Goal: Check status: Check status

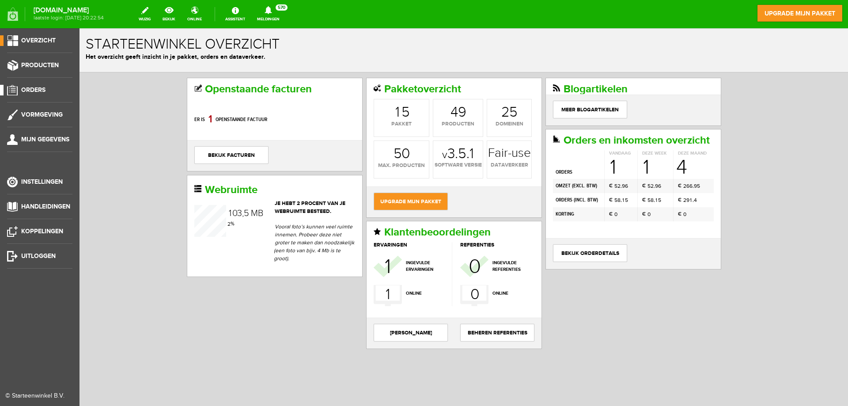
click at [35, 87] on span "Orders" at bounding box center [33, 90] width 24 height 8
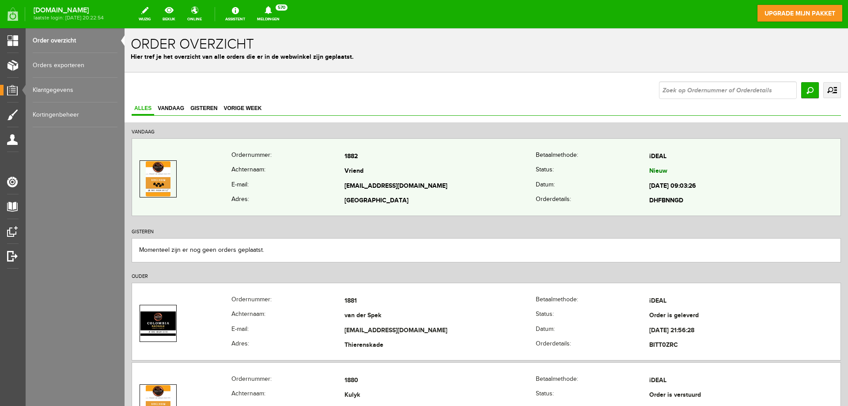
click at [448, 172] on td "Vriend" at bounding box center [440, 171] width 191 height 15
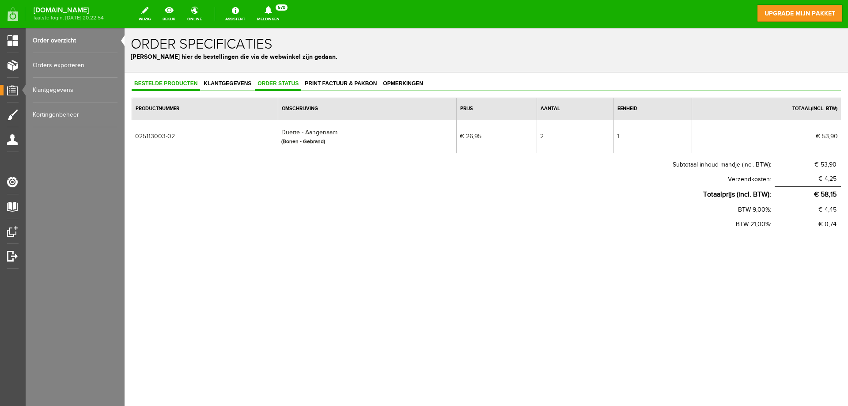
click at [284, 83] on span "Order status" at bounding box center [278, 83] width 46 height 6
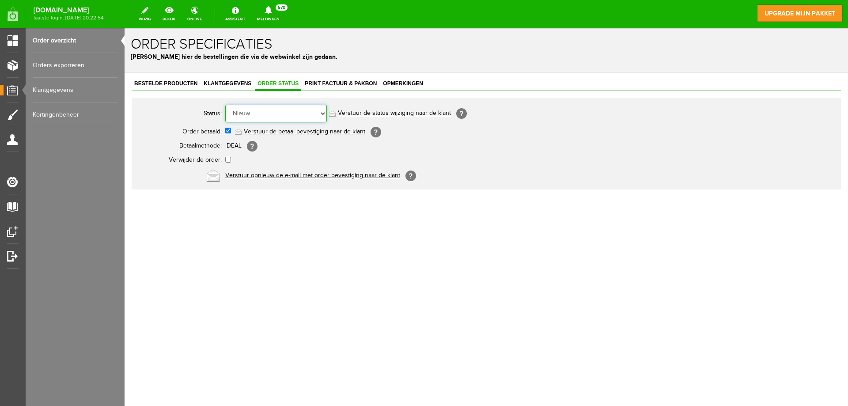
click at [280, 114] on select "Order niet afgerond Nieuw Order in behandeling Wacht op leverancier Wacht op be…" at bounding box center [276, 114] width 102 height 18
select select "2"
click at [225, 105] on select "Order niet afgerond Nieuw Order in behandeling Wacht op leverancier Wacht op be…" at bounding box center [276, 114] width 102 height 18
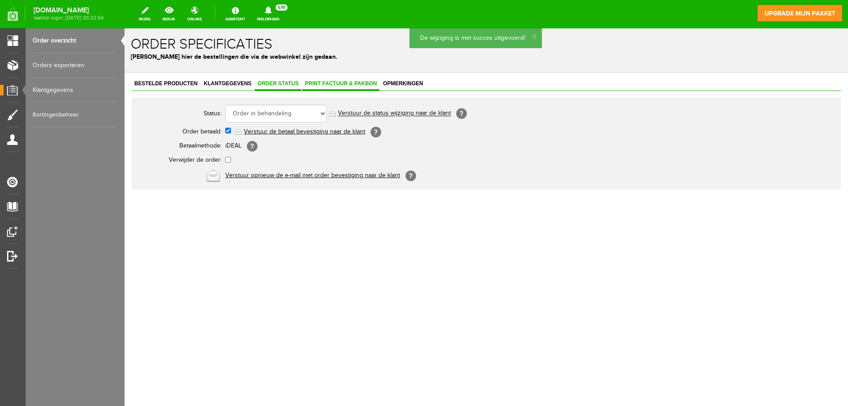
click at [323, 83] on span "Print factuur & pakbon" at bounding box center [340, 83] width 77 height 6
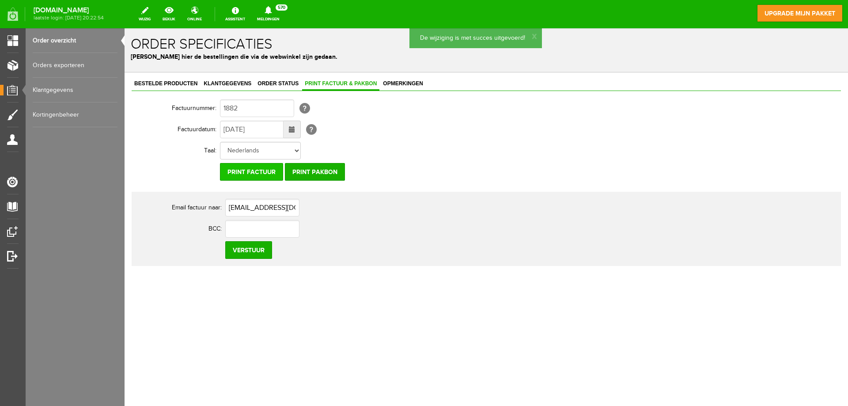
click at [254, 173] on input "Print factuur" at bounding box center [251, 172] width 63 height 18
click at [315, 172] on input "Print pakbon" at bounding box center [315, 172] width 60 height 18
click at [243, 172] on input "Print factuur" at bounding box center [251, 172] width 63 height 18
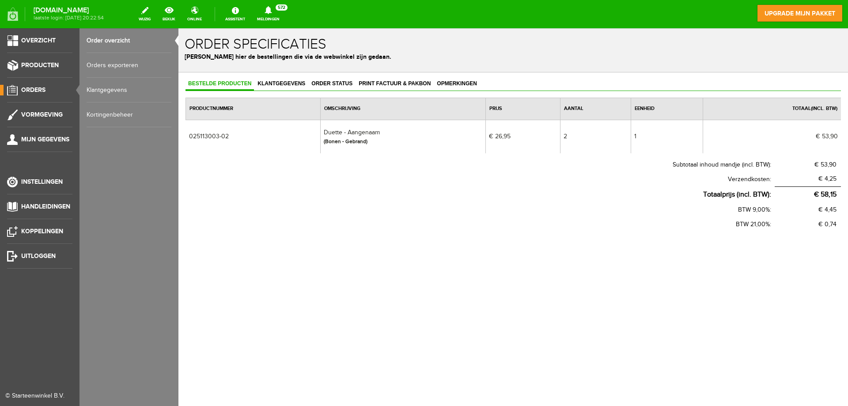
click at [27, 87] on span "Orders" at bounding box center [33, 90] width 24 height 8
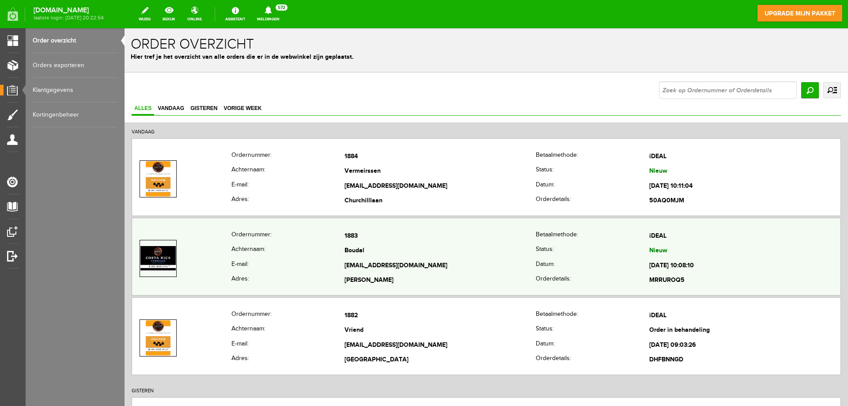
click at [430, 244] on td "Boudal" at bounding box center [440, 251] width 191 height 15
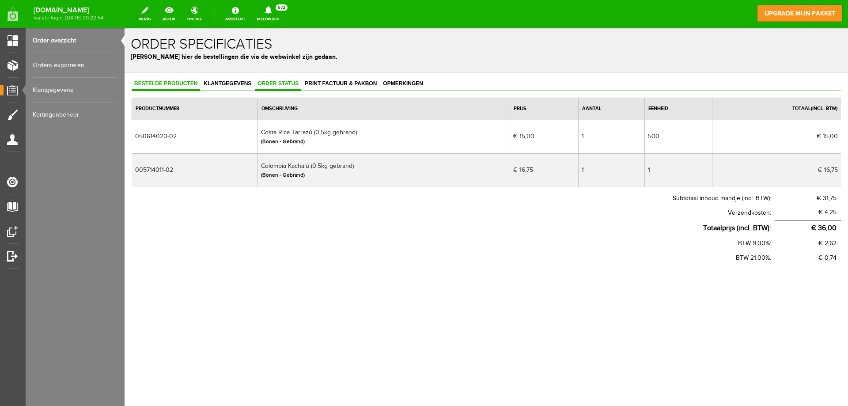
click at [280, 83] on span "Order status" at bounding box center [278, 83] width 46 height 6
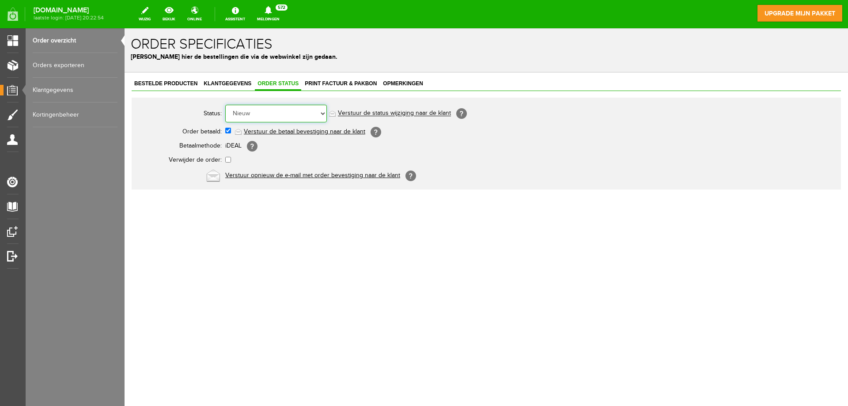
click at [280, 117] on select "Order niet afgerond Nieuw Order in behandeling Wacht op leverancier Wacht op be…" at bounding box center [276, 114] width 102 height 18
select select "2"
click at [225, 105] on select "Order niet afgerond Nieuw Order in behandeling Wacht op leverancier Wacht op be…" at bounding box center [276, 114] width 102 height 18
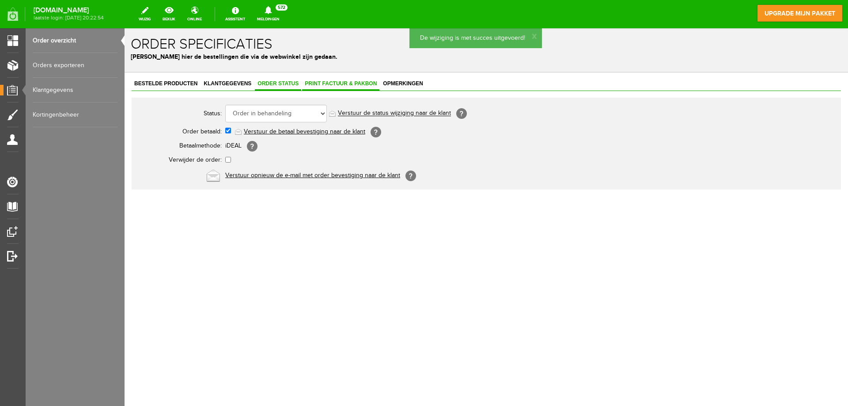
click at [324, 83] on span "Print factuur & pakbon" at bounding box center [340, 83] width 77 height 6
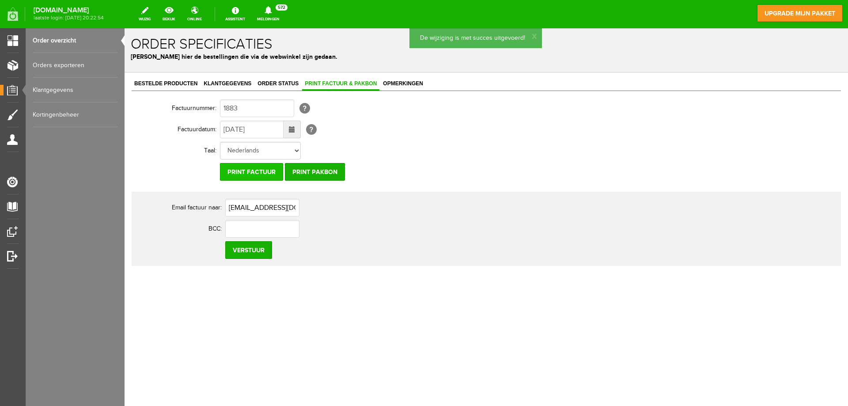
click at [260, 170] on input "Print factuur" at bounding box center [251, 172] width 63 height 18
click at [303, 174] on input "Print pakbon" at bounding box center [315, 172] width 60 height 18
click at [326, 172] on input "Print pakbon" at bounding box center [315, 172] width 60 height 18
click at [251, 174] on input "Print factuur" at bounding box center [251, 172] width 63 height 18
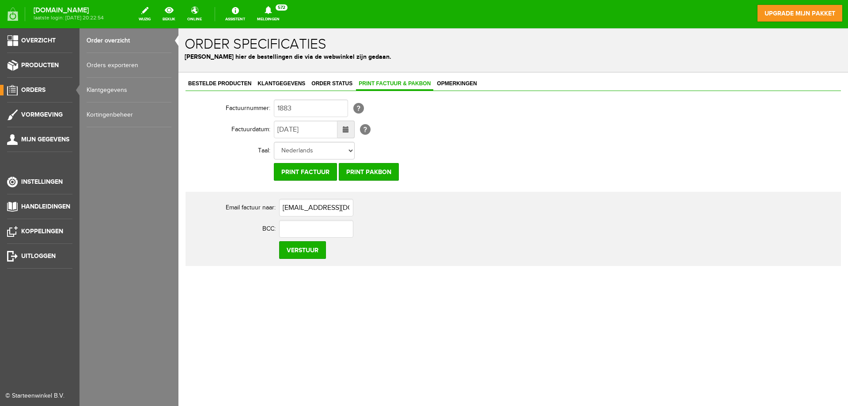
click at [22, 88] on span "Orders" at bounding box center [33, 90] width 24 height 8
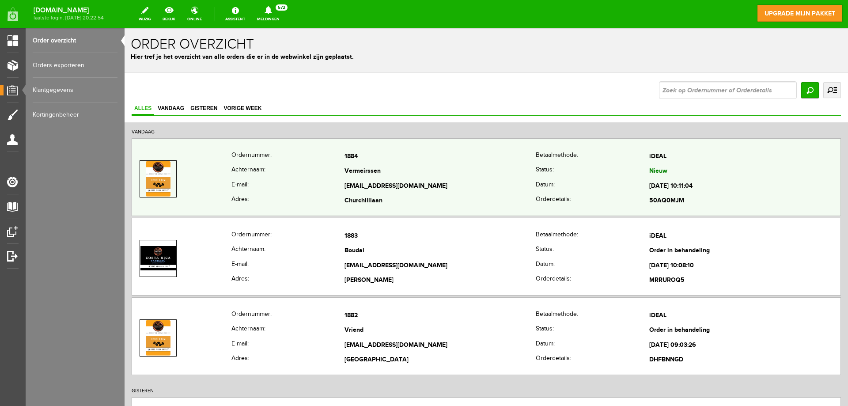
click at [452, 177] on td "Vermeirssen" at bounding box center [440, 171] width 191 height 15
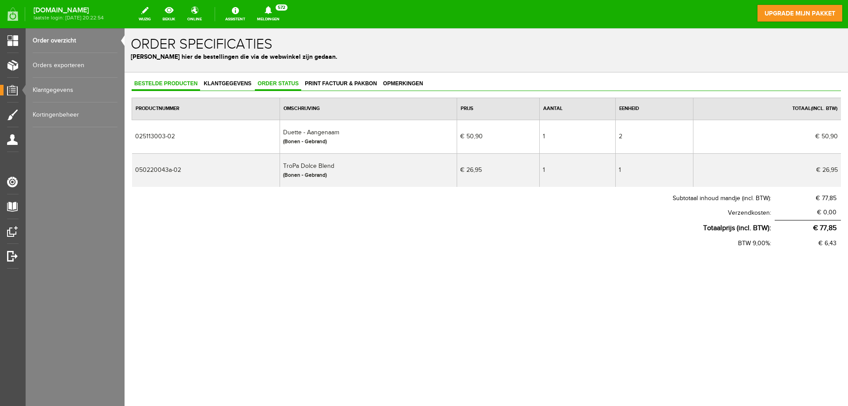
click at [285, 83] on span "Order status" at bounding box center [278, 83] width 46 height 6
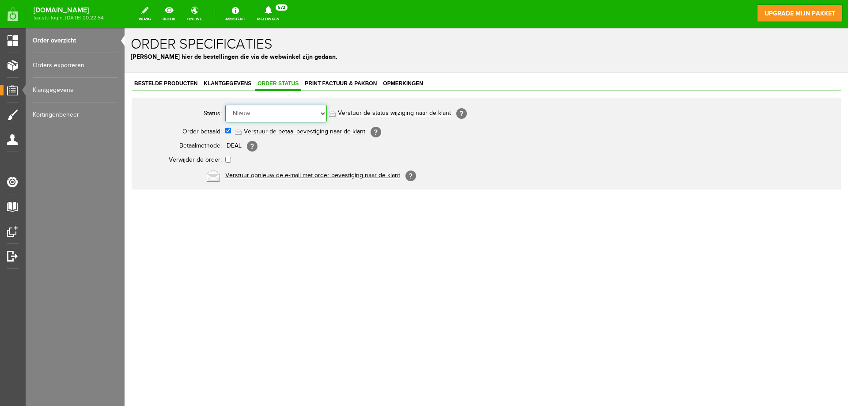
click at [280, 121] on select "Order niet afgerond Nieuw Order in behandeling Wacht op leverancier Wacht op be…" at bounding box center [276, 114] width 102 height 18
select select "2"
click at [225, 105] on select "Order niet afgerond Nieuw Order in behandeling Wacht op leverancier Wacht op be…" at bounding box center [276, 114] width 102 height 18
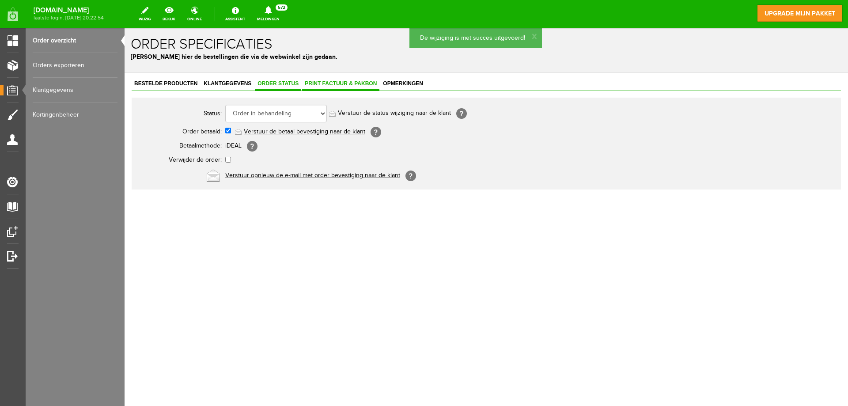
click at [343, 81] on span "Print factuur & pakbon" at bounding box center [340, 83] width 77 height 6
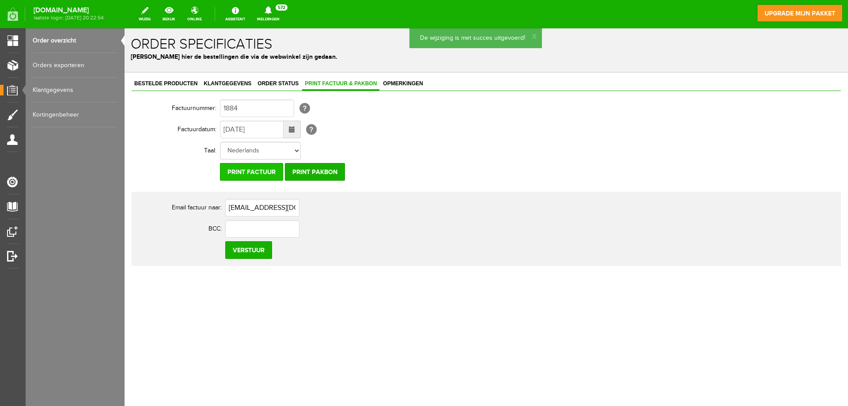
click at [247, 170] on input "Print factuur" at bounding box center [251, 172] width 63 height 18
click at [318, 170] on input "Print pakbon" at bounding box center [315, 172] width 60 height 18
click at [254, 170] on input "Print factuur" at bounding box center [251, 172] width 63 height 18
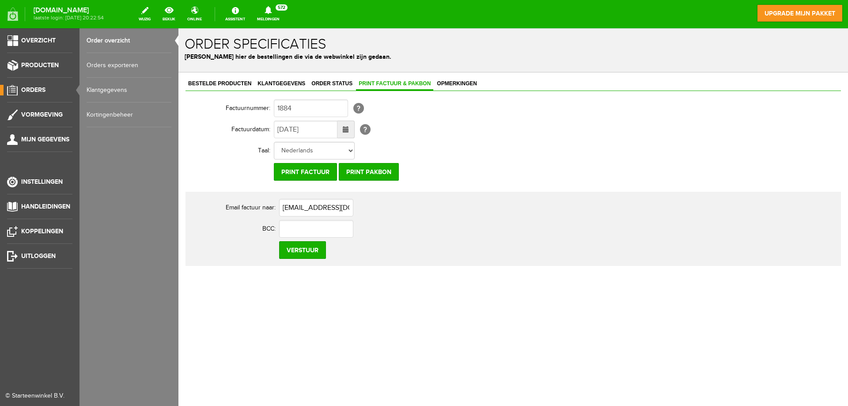
click at [31, 89] on span "Orders" at bounding box center [33, 90] width 24 height 8
